Goal: Task Accomplishment & Management: Complete application form

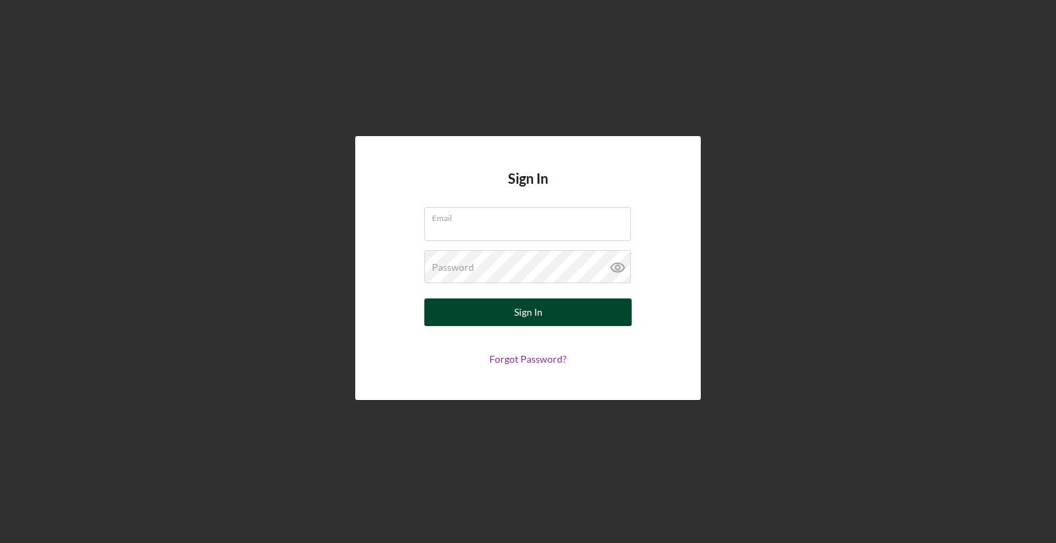
type input "[PERSON_NAME][EMAIL_ADDRESS][DOMAIN_NAME]"
click at [540, 315] on div "Sign In" at bounding box center [528, 313] width 28 height 28
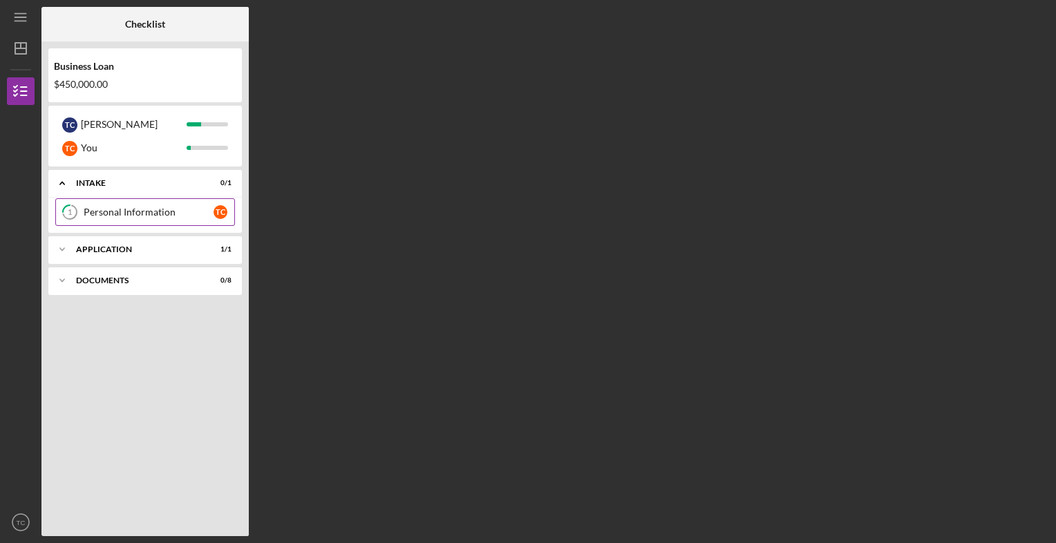
click at [146, 207] on div "Personal Information" at bounding box center [149, 212] width 130 height 11
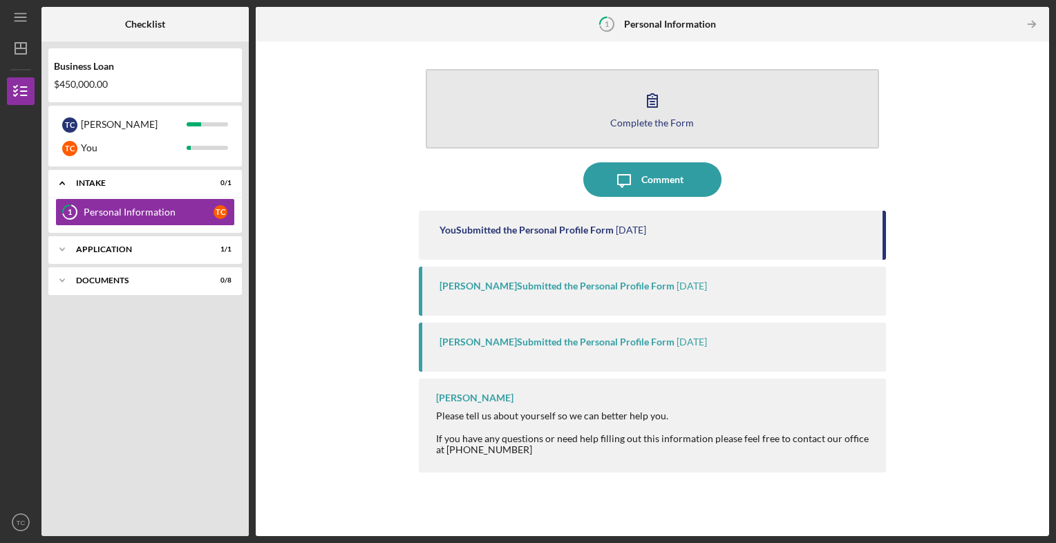
click at [666, 118] on div "Complete the Form" at bounding box center [652, 123] width 84 height 10
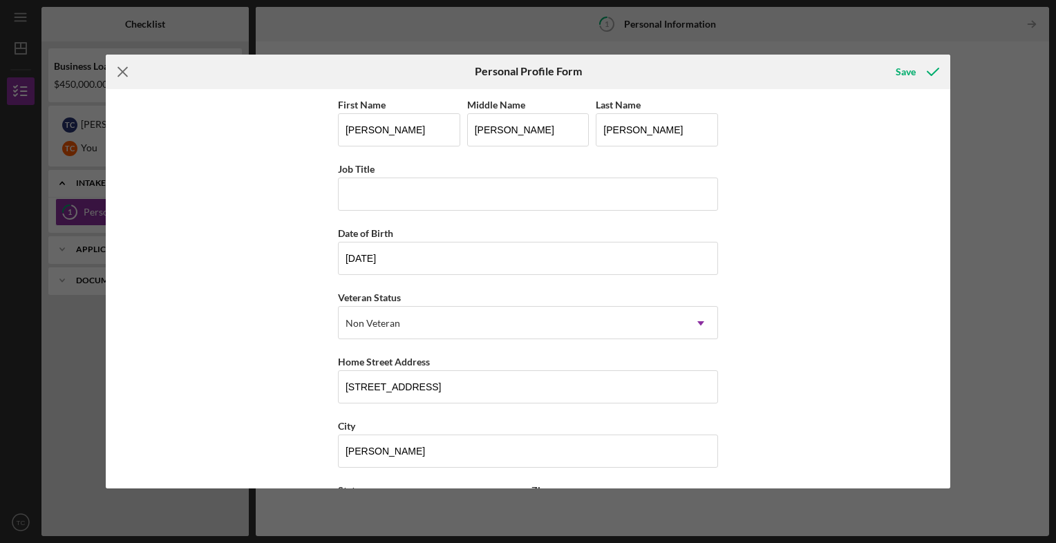
click at [124, 71] on icon "Icon/Menu Close" at bounding box center [123, 72] width 35 height 35
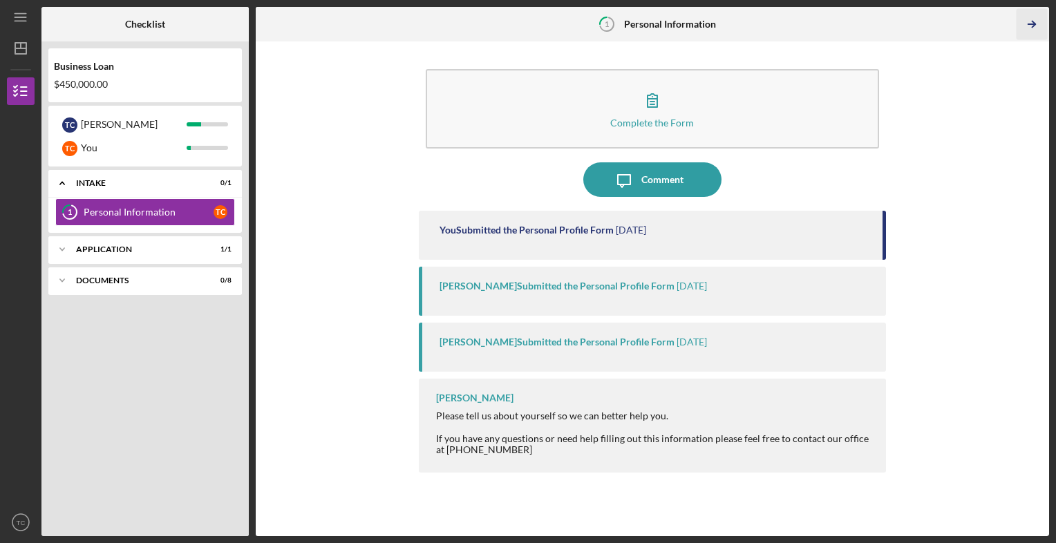
click at [1031, 22] on icon "Icon/Table Pagination Arrow" at bounding box center [1032, 24] width 31 height 31
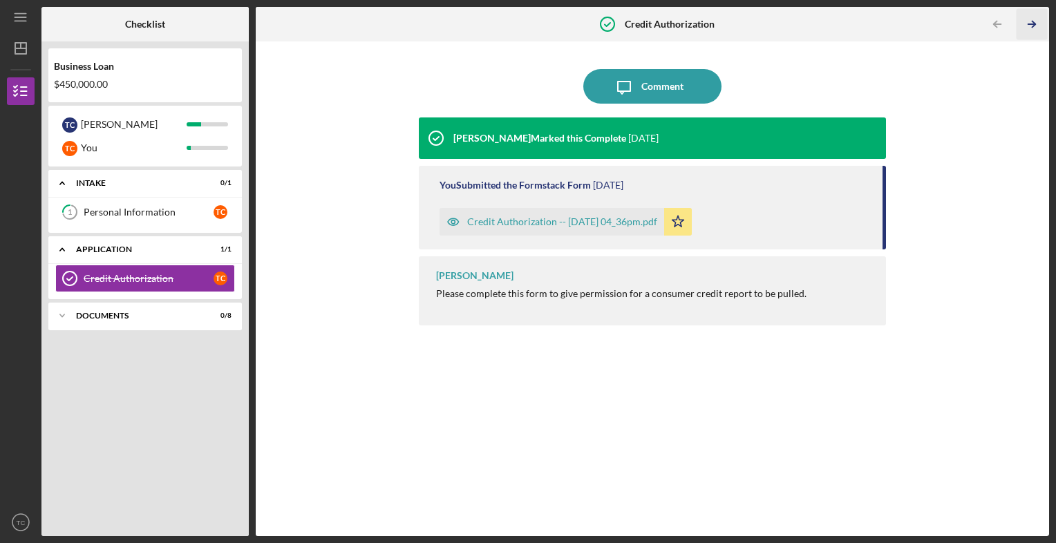
click at [1033, 23] on icon "Icon/Table Pagination Arrow" at bounding box center [1032, 24] width 31 height 31
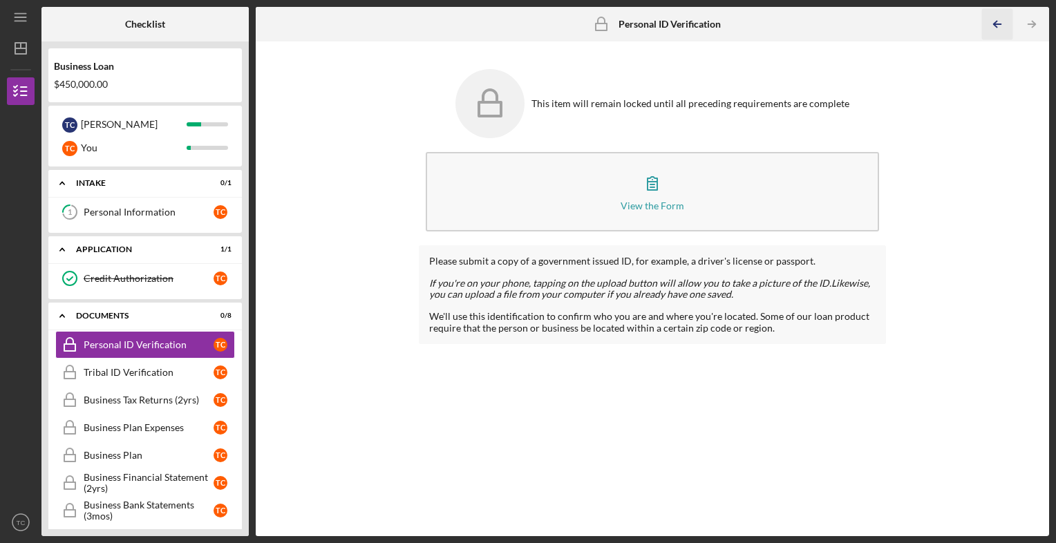
click at [994, 20] on icon "Icon/Table Pagination Arrow" at bounding box center [997, 24] width 31 height 31
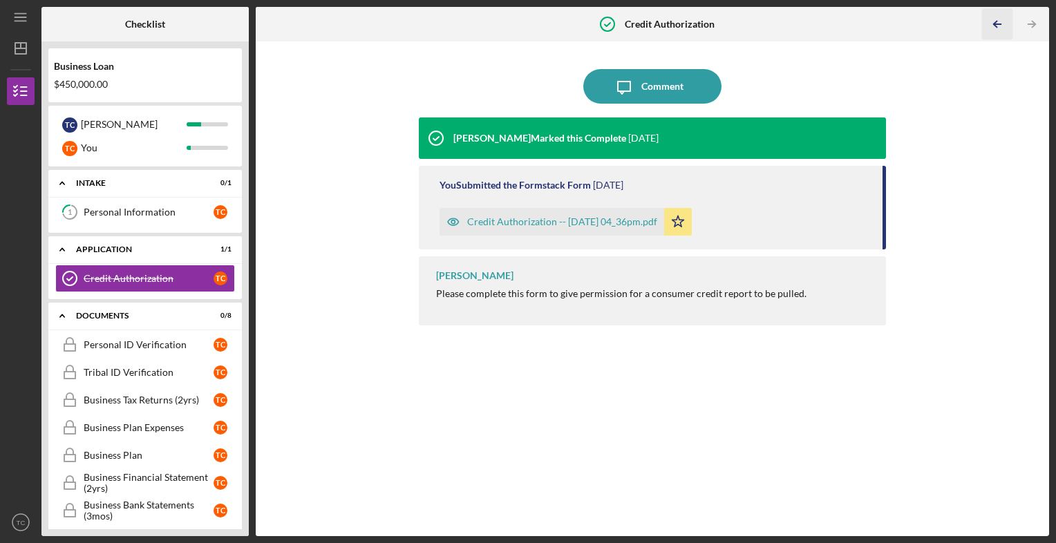
click at [994, 20] on icon "Icon/Table Pagination Arrow" at bounding box center [997, 24] width 31 height 31
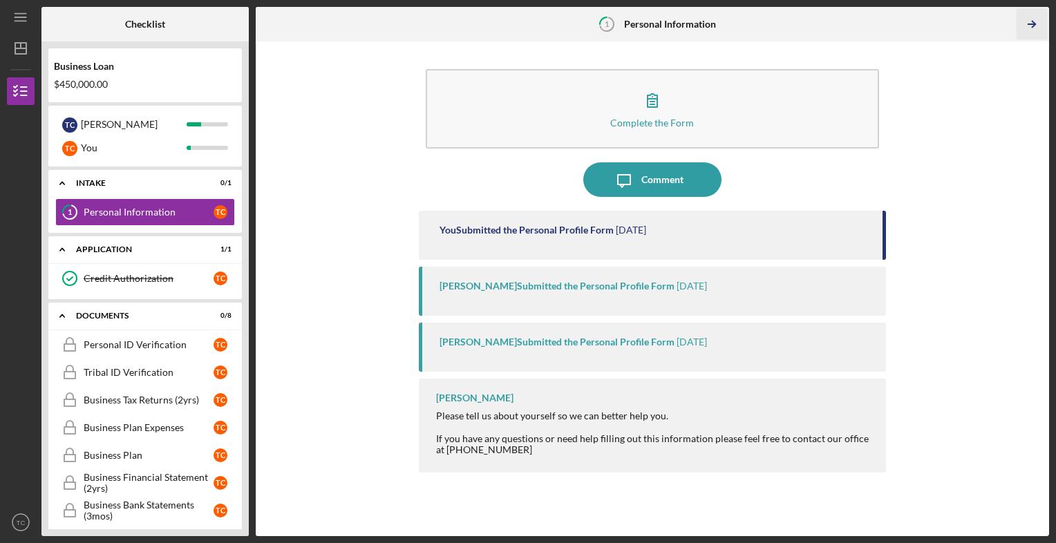
click at [1027, 22] on icon "Icon/Table Pagination Arrow" at bounding box center [1032, 24] width 31 height 31
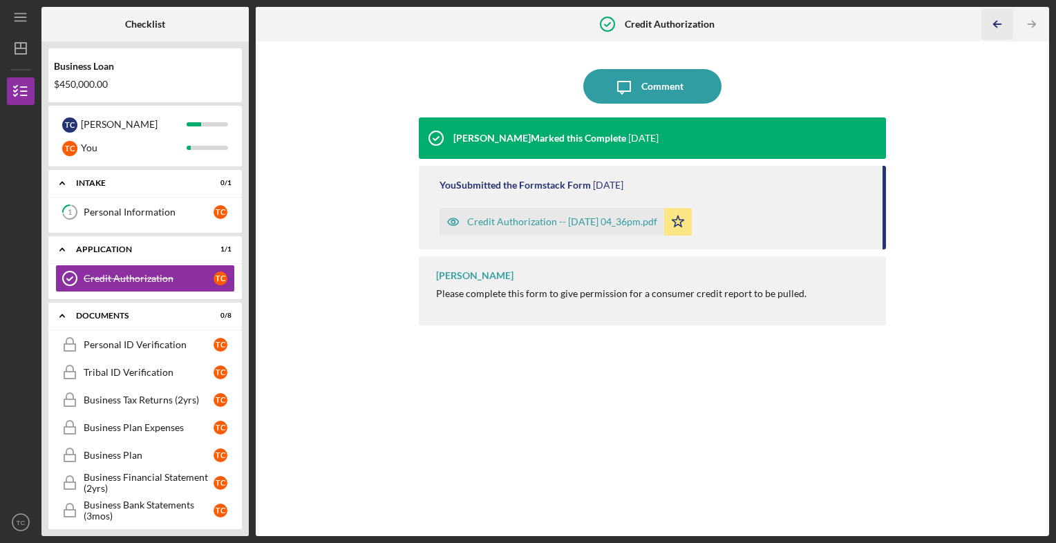
click at [989, 24] on icon "Icon/Table Pagination Arrow" at bounding box center [997, 24] width 31 height 31
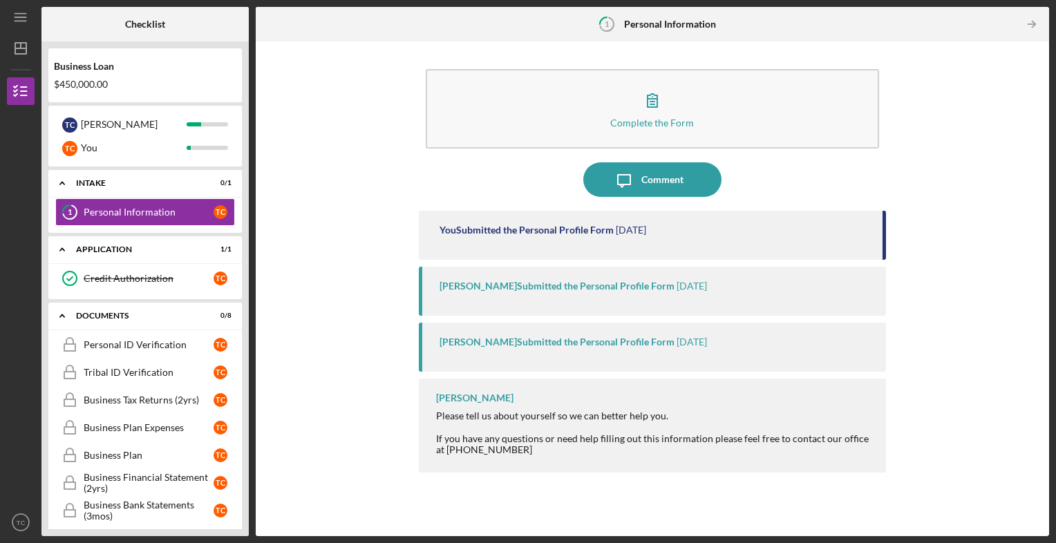
click at [668, 290] on div "[PERSON_NAME] Submitted the Personal Profile Form [DATE]" at bounding box center [656, 286] width 433 height 11
drag, startPoint x: 608, startPoint y: 336, endPoint x: 601, endPoint y: 344, distance: 10.3
click at [601, 344] on div "[PERSON_NAME] Submitted the Personal Profile Form" at bounding box center [557, 342] width 235 height 11
drag, startPoint x: 601, startPoint y: 344, endPoint x: 560, endPoint y: 354, distance: 42.1
click at [560, 354] on div "[PERSON_NAME] Submitted the Personal Profile Form [DATE]" at bounding box center [653, 347] width 468 height 49
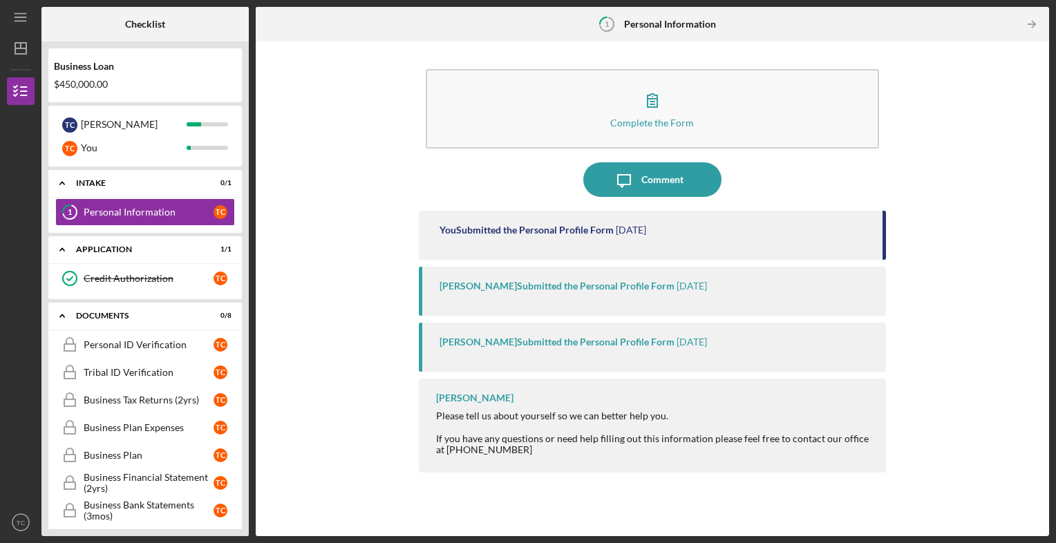
click at [535, 404] on div "[PERSON_NAME] Please tell us about yourself so we can better help you. If you h…" at bounding box center [653, 425] width 468 height 93
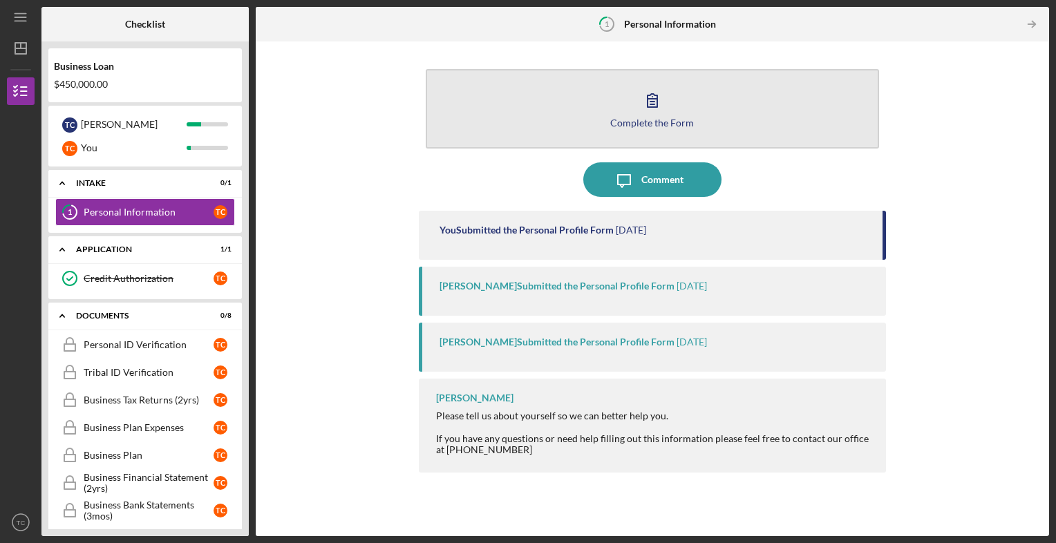
click at [512, 108] on button "Complete the Form Form" at bounding box center [653, 109] width 454 height 80
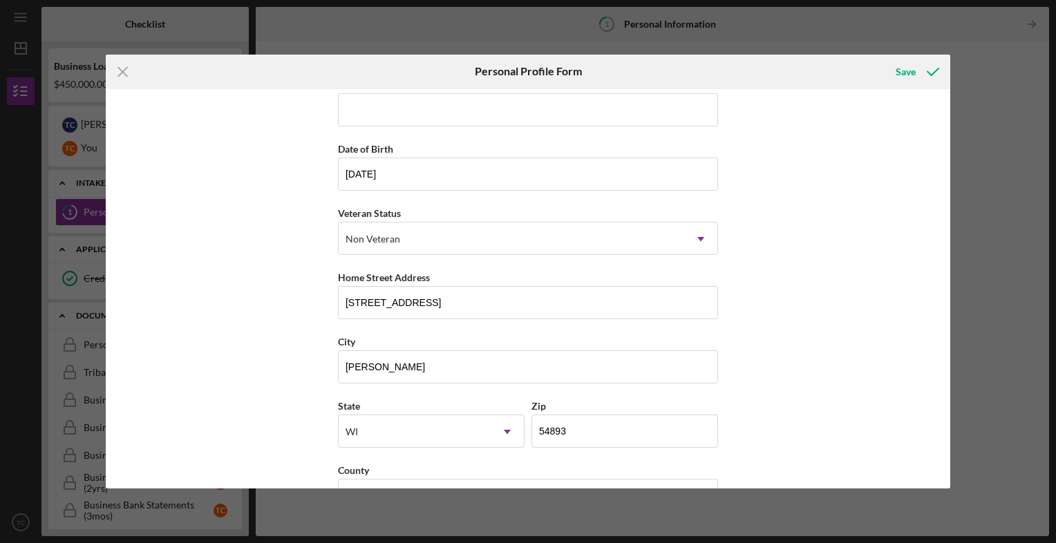
scroll to position [126, 0]
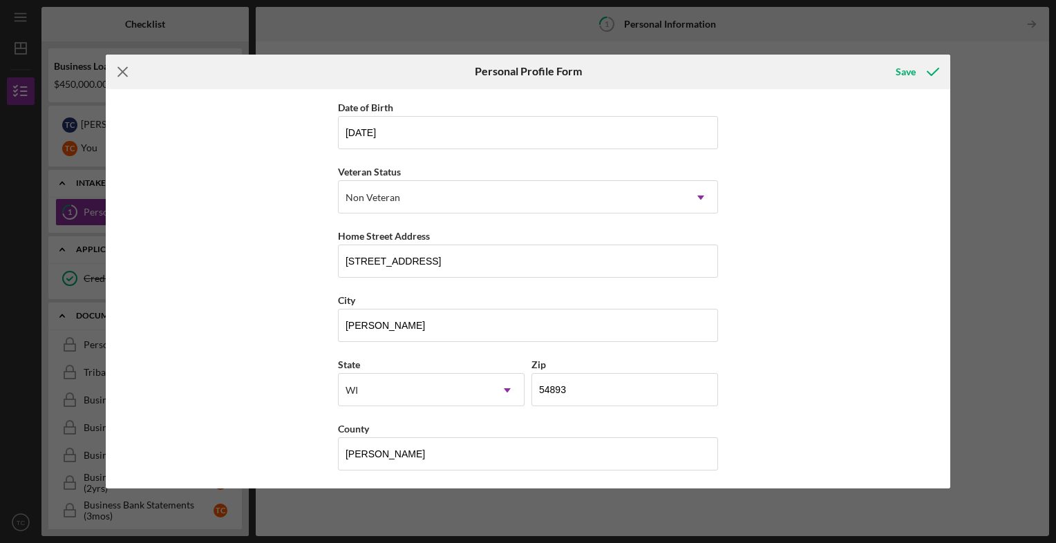
click at [126, 73] on icon "Icon/Menu Close" at bounding box center [123, 72] width 35 height 35
